Goal: Task Accomplishment & Management: Complete application form

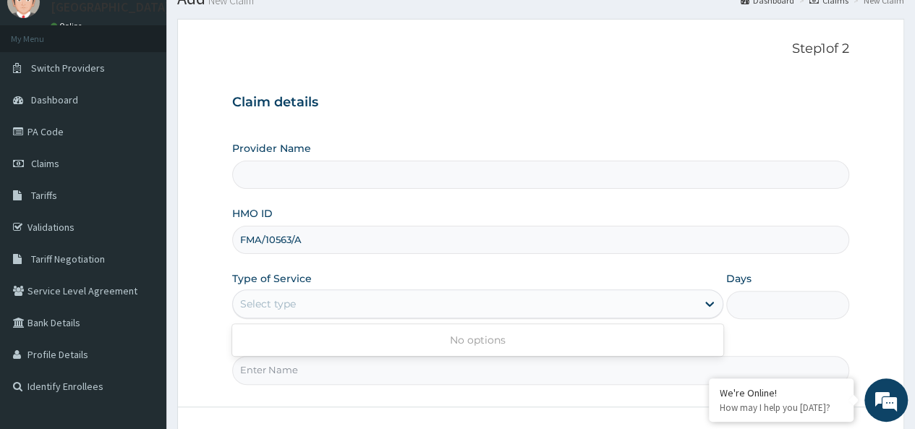
scroll to position [22, 0]
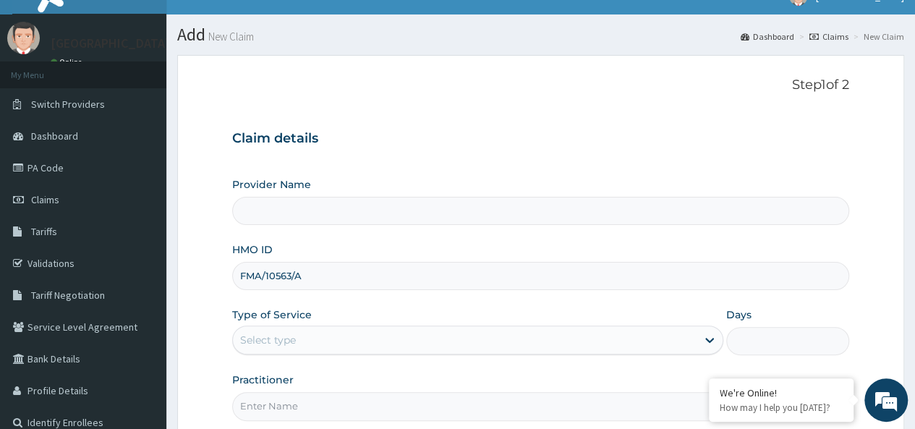
click at [577, 130] on div "Claim details Provider Name HMO ID FMA/10563/A Type of Service Select type Days…" at bounding box center [540, 268] width 617 height 304
click at [388, 273] on input "FMA/10563/A" at bounding box center [540, 276] width 617 height 28
click at [375, 344] on div "Select type" at bounding box center [465, 339] width 464 height 23
type input "K-[GEOGRAPHIC_DATA] [GEOGRAPHIC_DATA]"
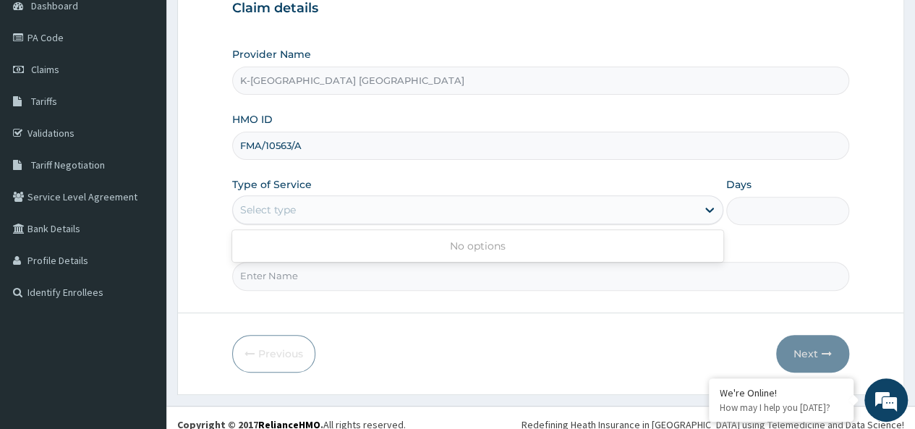
scroll to position [162, 0]
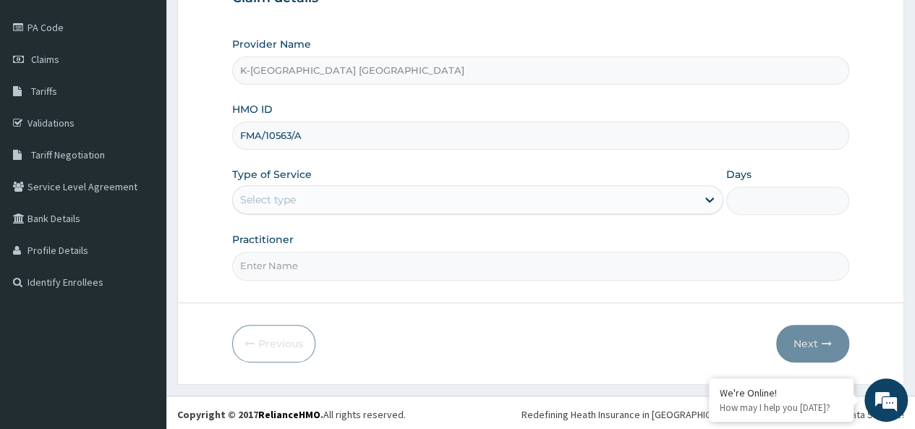
click at [427, 137] on input "FMA/10563/A" at bounding box center [540, 136] width 617 height 28
click at [709, 200] on icon at bounding box center [710, 199] width 14 height 14
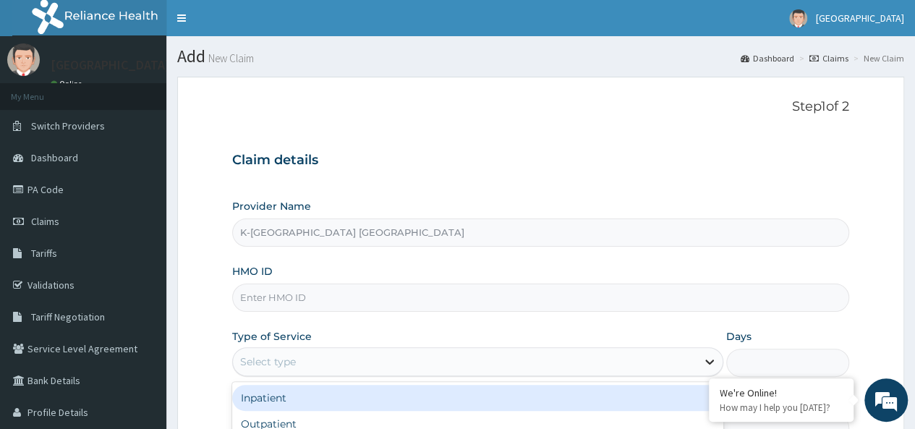
click at [710, 364] on icon at bounding box center [710, 362] width 14 height 14
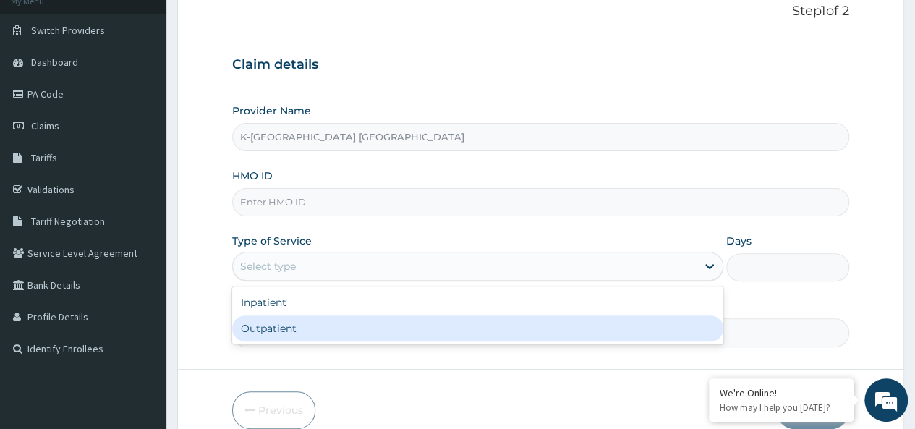
click at [410, 325] on div "Outpatient" at bounding box center [477, 328] width 491 height 26
type input "1"
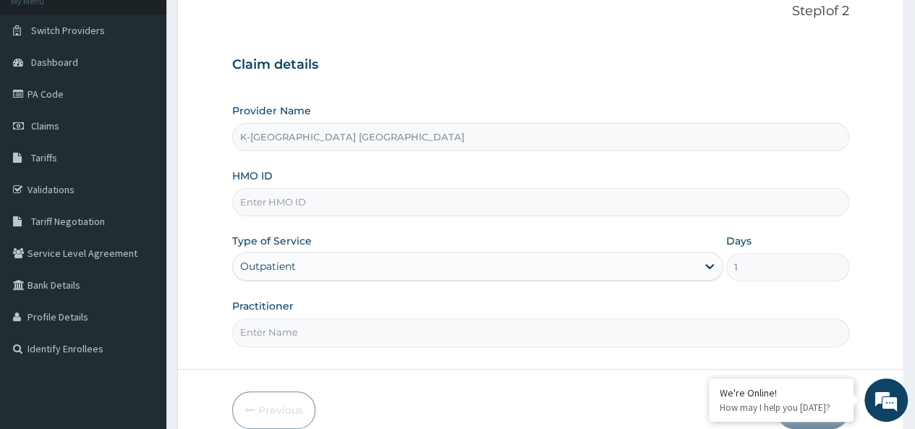
click at [352, 196] on input "HMO ID" at bounding box center [540, 202] width 617 height 28
paste input "FMA/10563/A"
type input "FMA/10563/A"
click at [300, 328] on input "Practitioner" at bounding box center [540, 332] width 617 height 28
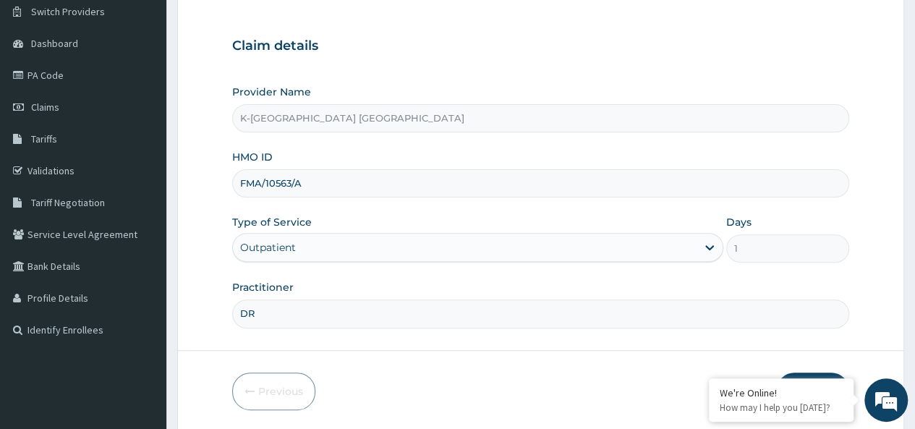
scroll to position [162, 0]
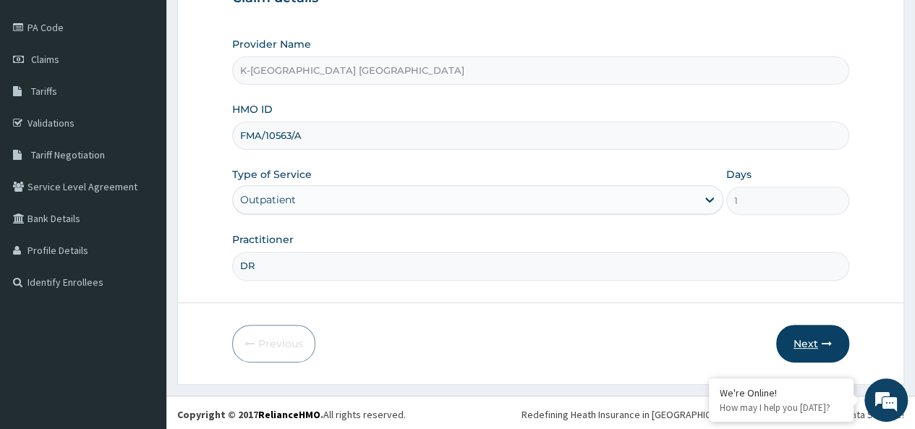
type input "DR"
click at [810, 340] on button "Next" at bounding box center [812, 344] width 73 height 38
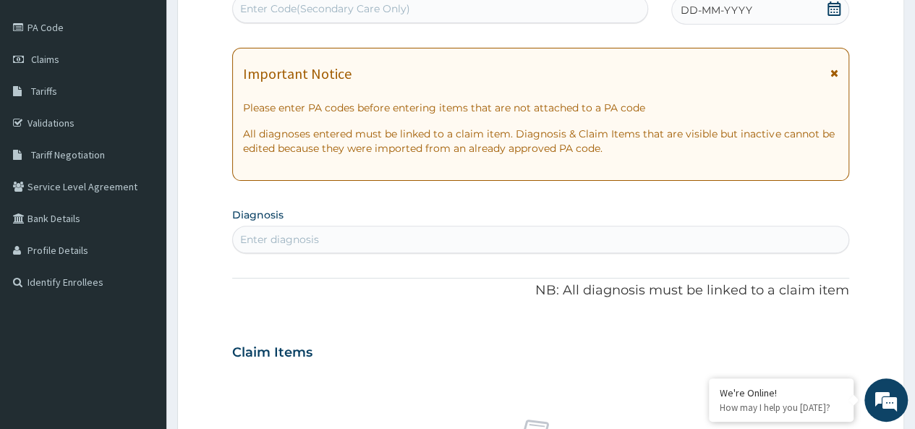
click at [834, 73] on icon at bounding box center [835, 73] width 8 height 10
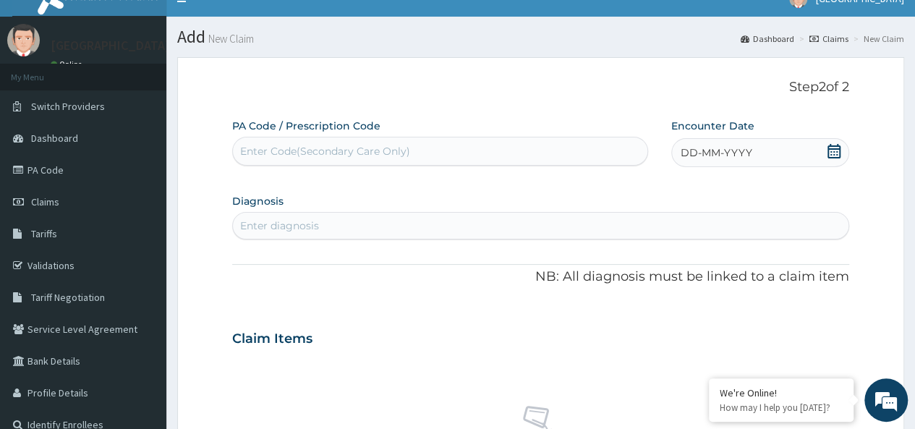
scroll to position [0, 0]
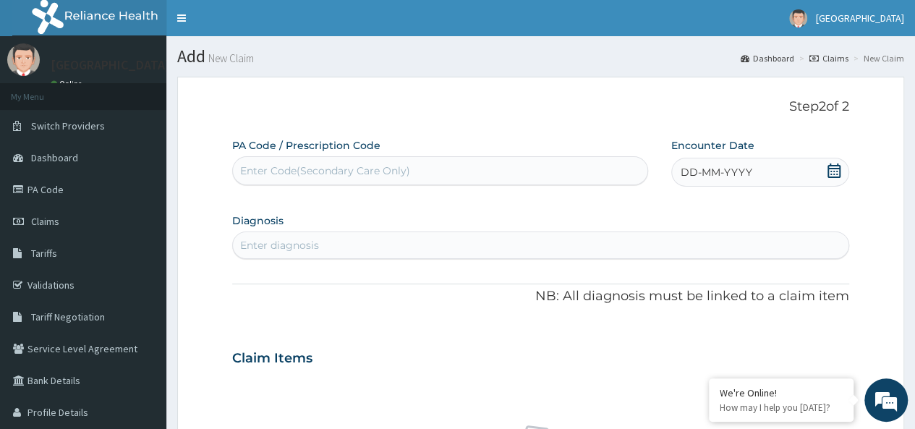
click at [351, 244] on div "Enter diagnosis" at bounding box center [541, 245] width 616 height 23
click at [310, 245] on div "Enter diagnosis" at bounding box center [279, 245] width 79 height 14
click at [307, 246] on div "Enter diagnosis" at bounding box center [279, 245] width 79 height 14
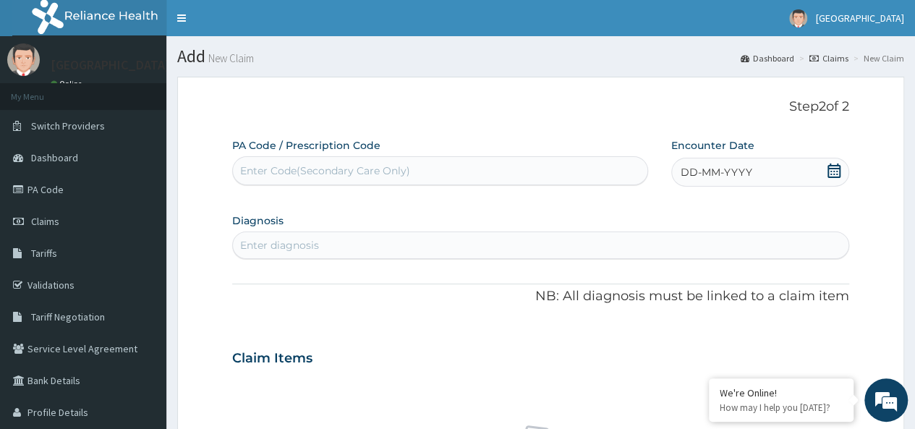
click at [307, 246] on div "Enter diagnosis" at bounding box center [279, 245] width 79 height 14
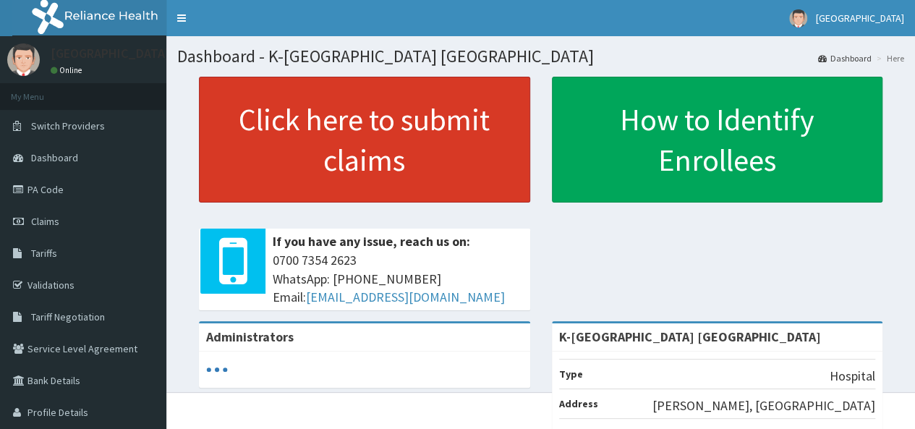
click at [327, 122] on link "Click here to submit claims" at bounding box center [364, 140] width 331 height 126
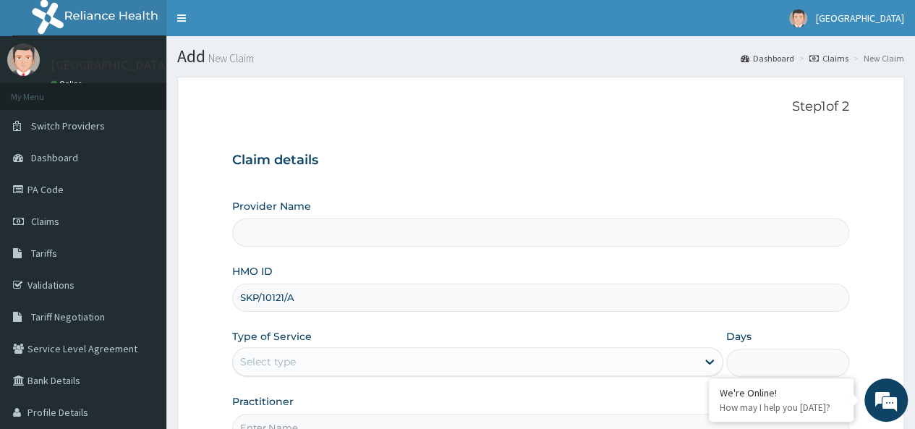
type input "SKP/10121/A"
click at [307, 357] on div "Select type" at bounding box center [465, 361] width 464 height 23
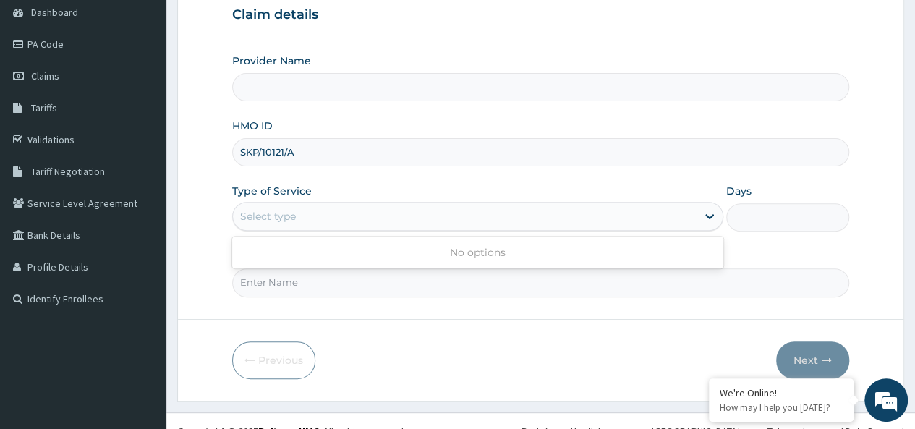
scroll to position [162, 0]
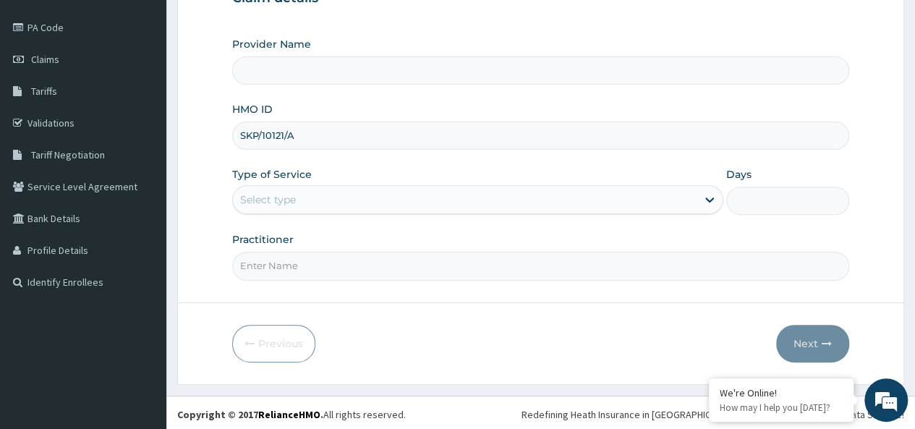
click at [372, 189] on div "Select type" at bounding box center [465, 199] width 464 height 23
click at [327, 258] on input "Practitioner" at bounding box center [540, 266] width 617 height 28
type input "DR"
click at [326, 64] on input "Provider Name" at bounding box center [540, 70] width 617 height 28
click at [372, 149] on div "Provider Name HMO ID SKP/10121/A Type of Service Select type Days Practitioner …" at bounding box center [540, 158] width 617 height 243
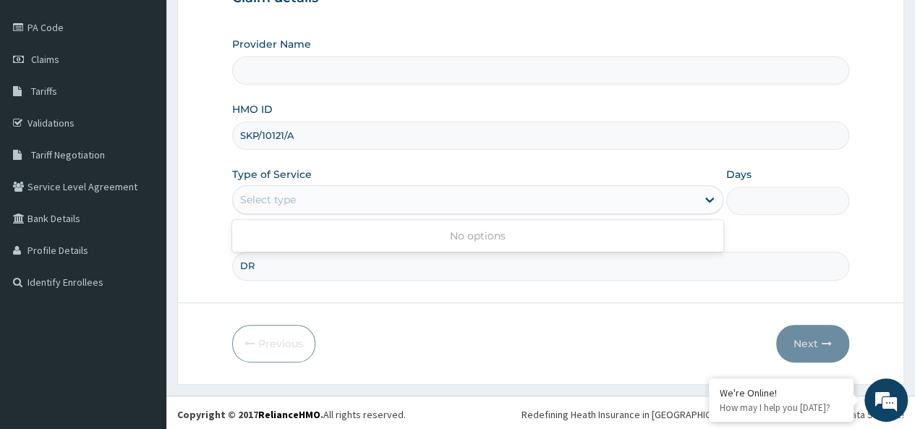
click at [564, 198] on div "Select type" at bounding box center [465, 199] width 464 height 23
type input "OUT"
click at [596, 132] on input "SKP/10121/A" at bounding box center [540, 136] width 617 height 28
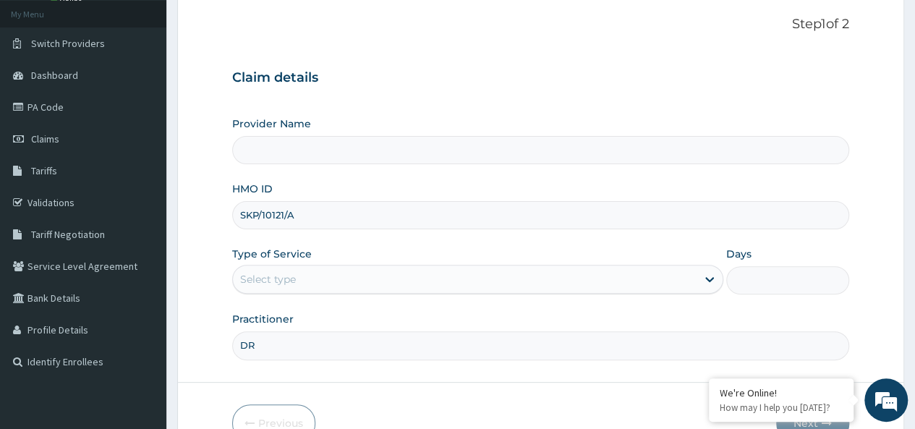
scroll to position [0, 0]
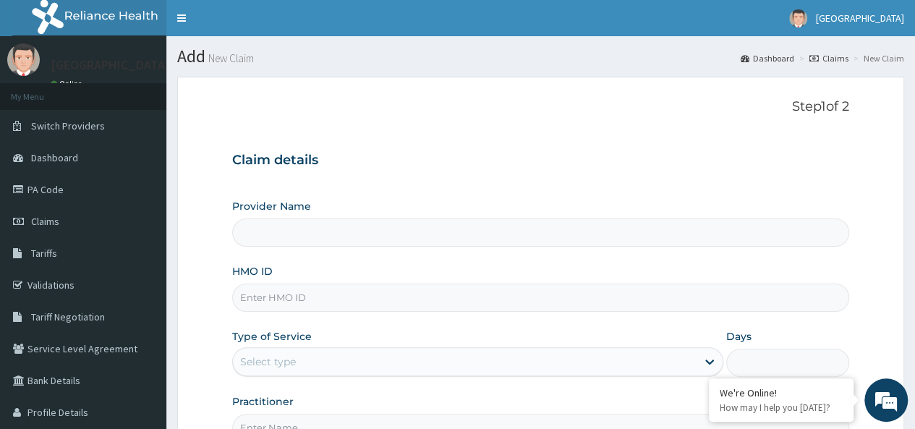
click at [354, 241] on input "Provider Name" at bounding box center [540, 232] width 617 height 28
click at [336, 294] on input "HMO ID" at bounding box center [540, 298] width 617 height 28
click at [519, 367] on div "Select type" at bounding box center [465, 361] width 464 height 23
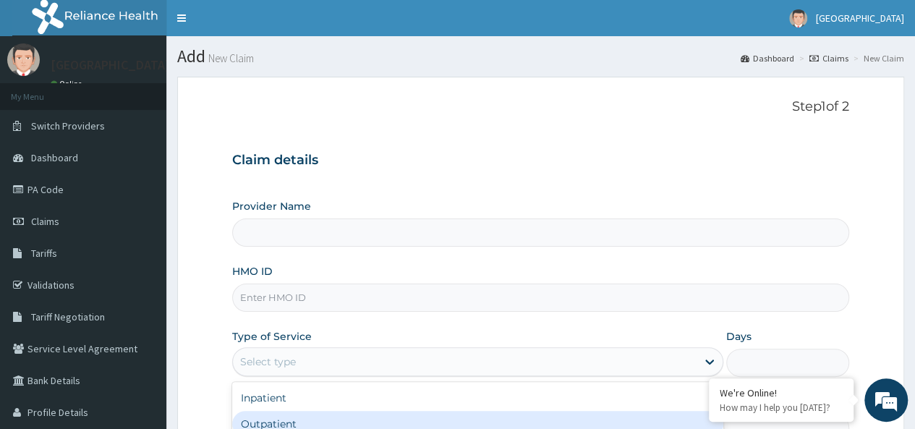
click at [368, 420] on div "Outpatient" at bounding box center [477, 424] width 491 height 26
type input "1"
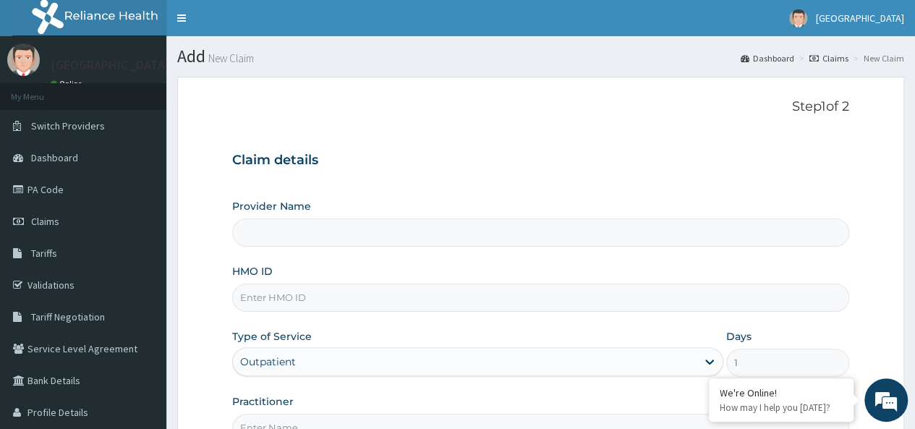
type input "K-[GEOGRAPHIC_DATA] [GEOGRAPHIC_DATA]"
